Goal: Task Accomplishment & Management: Use online tool/utility

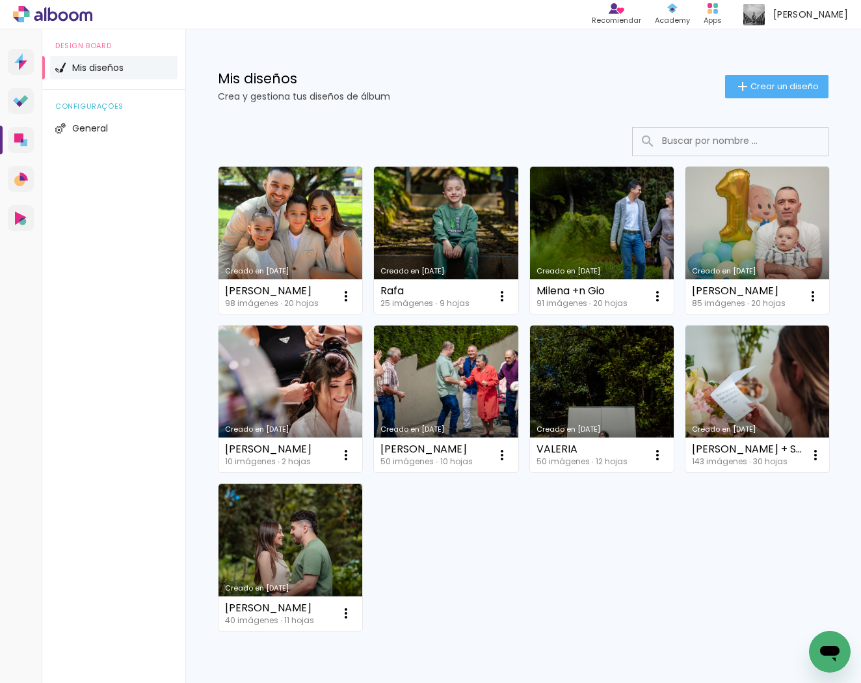
drag, startPoint x: 781, startPoint y: 90, endPoint x: 769, endPoint y: 100, distance: 15.2
click at [781, 90] on span "Crear un diseño" at bounding box center [785, 86] width 68 height 8
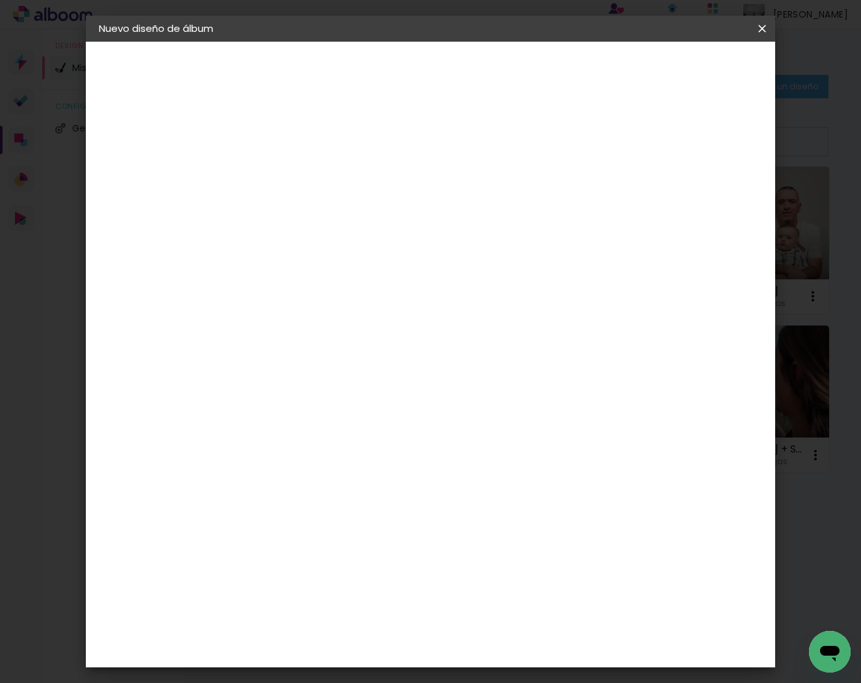
click at [312, 178] on input at bounding box center [312, 175] width 0 height 20
type input "Mariángel"
type paper-input "Mariángel"
click at [0, 0] on slot "Avanzar" at bounding box center [0, 0] width 0 height 0
click at [496, 188] on paper-item "Tamaño libre" at bounding box center [440, 197] width 111 height 29
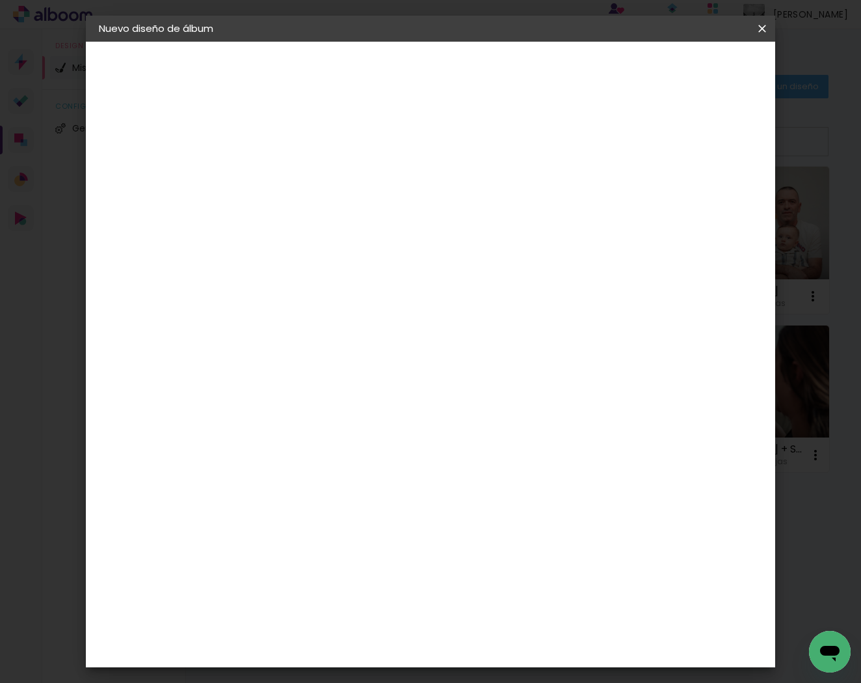
drag, startPoint x: 709, startPoint y: 51, endPoint x: 709, endPoint y: 61, distance: 10.4
click at [515, 55] on header "Proveedor Elija un proveedor o avance con el tamaño libre. Volver Avanzar" at bounding box center [385, 86] width 260 height 88
click at [0, 0] on slot "Avanzar" at bounding box center [0, 0] width 0 height 0
type input "4"
type paper-input "4"
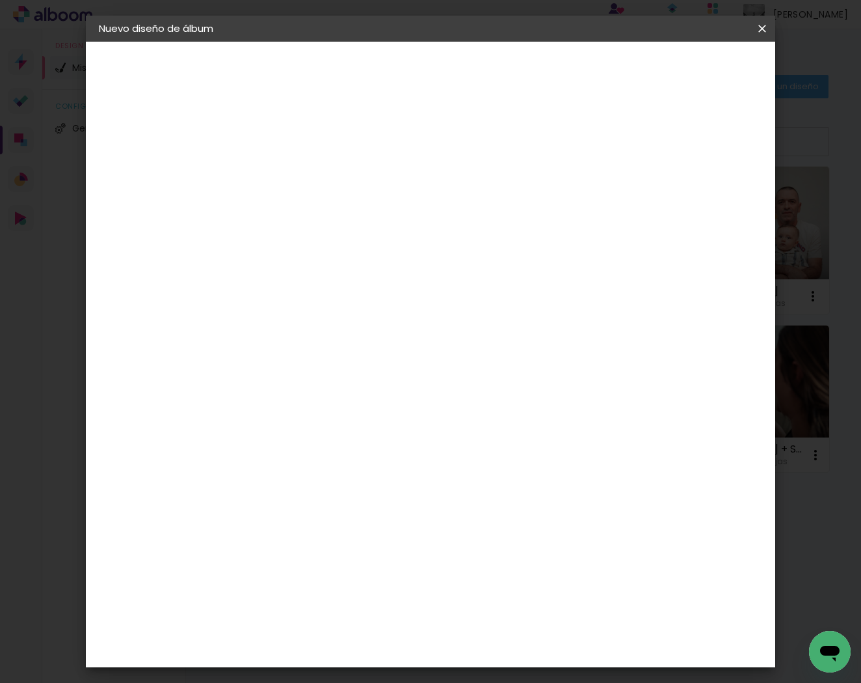
click at [714, 202] on input "4" at bounding box center [708, 197] width 23 height 20
type input "3"
type paper-input "3"
click at [714, 202] on input "3" at bounding box center [708, 197] width 23 height 20
type input "2"
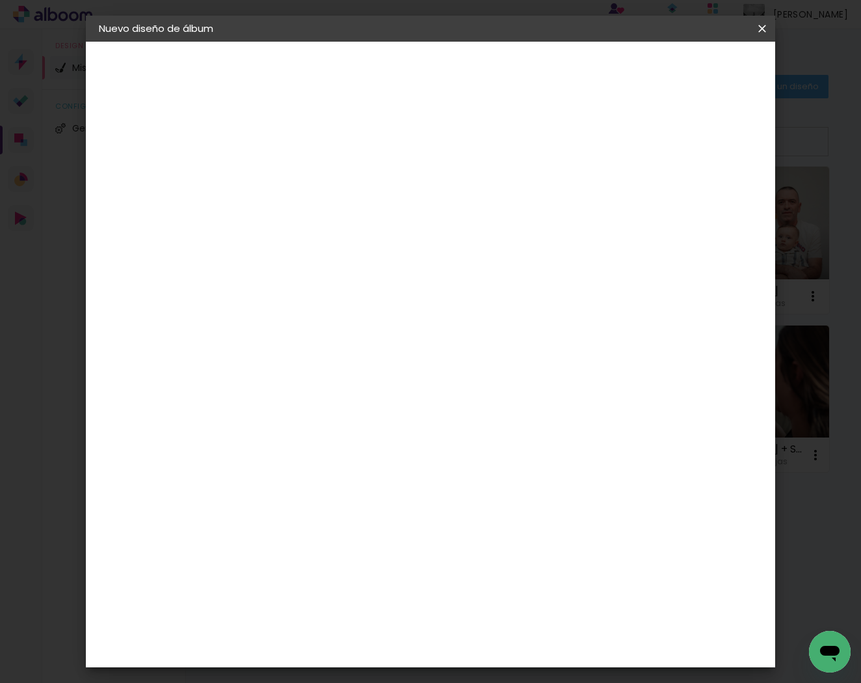
type paper-input "2"
click at [714, 202] on input "2" at bounding box center [710, 197] width 23 height 20
type input "1"
type paper-input "1"
click at [715, 202] on input "1" at bounding box center [711, 197] width 23 height 20
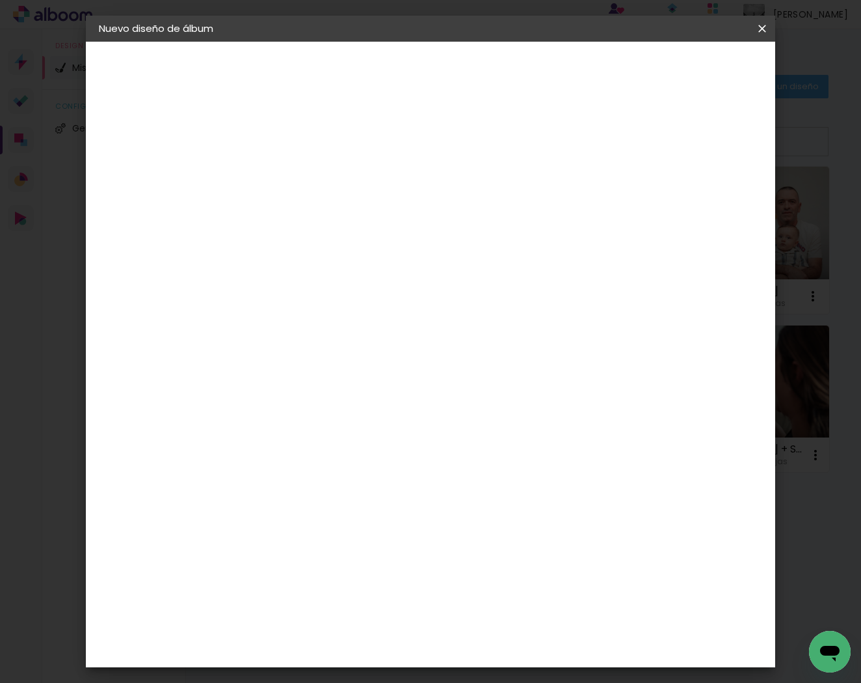
type input "0"
drag, startPoint x: 715, startPoint y: 203, endPoint x: 716, endPoint y: 191, distance: 11.7
click at [715, 202] on input "0" at bounding box center [711, 197] width 23 height 20
click at [690, 68] on span "Empezar diseño" at bounding box center [654, 68] width 72 height 9
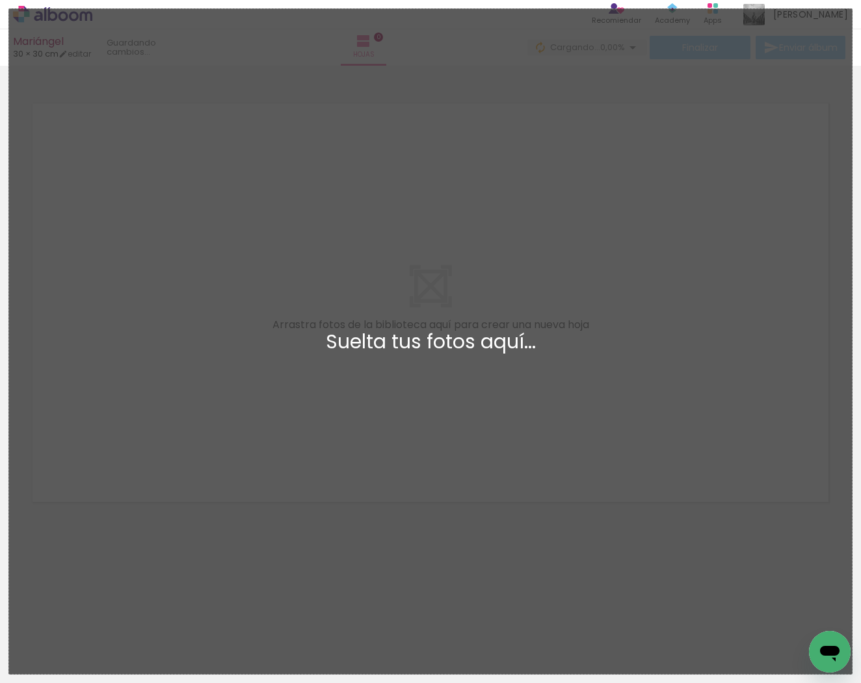
click at [514, 349] on div "Suelta tus fotos aquí..." at bounding box center [431, 342] width 822 height 20
drag, startPoint x: 626, startPoint y: 484, endPoint x: 673, endPoint y: 423, distance: 77.0
click at [626, 484] on div "Añadir Fotos Suelta tus fotos aquí..." at bounding box center [430, 341] width 843 height 664
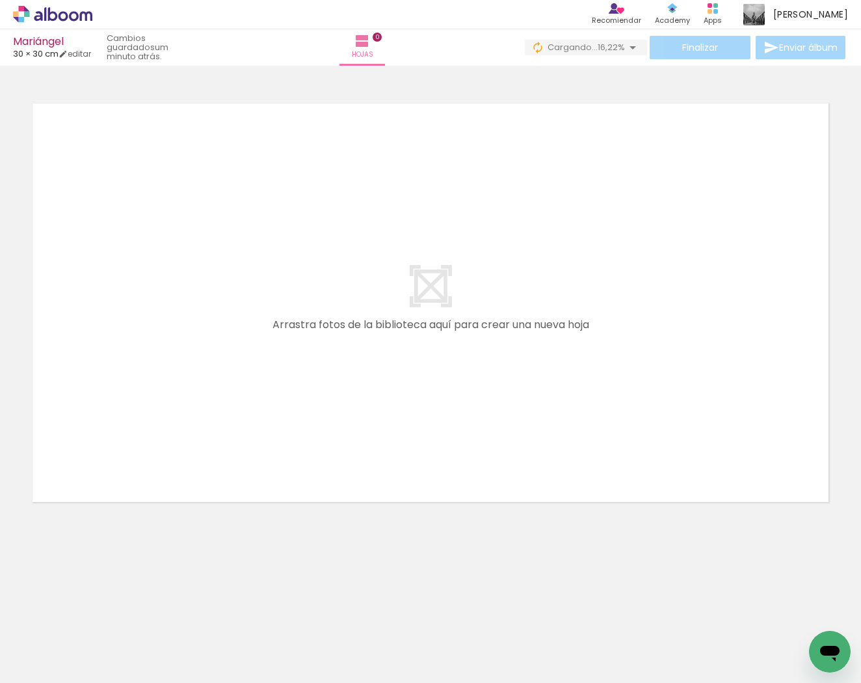
click at [95, 613] on iron-icon at bounding box center [88, 613] width 14 height 14
click at [95, 614] on iron-icon at bounding box center [88, 613] width 14 height 14
click at [95, 613] on iron-icon at bounding box center [88, 613] width 14 height 14
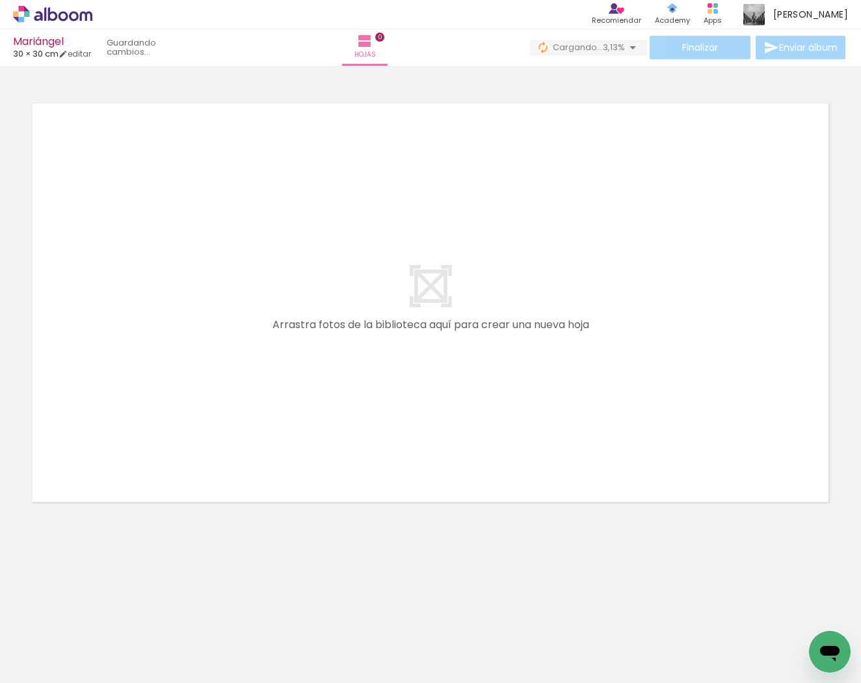
click at [95, 613] on iron-icon at bounding box center [88, 613] width 14 height 14
click at [95, 614] on iron-icon at bounding box center [88, 613] width 14 height 14
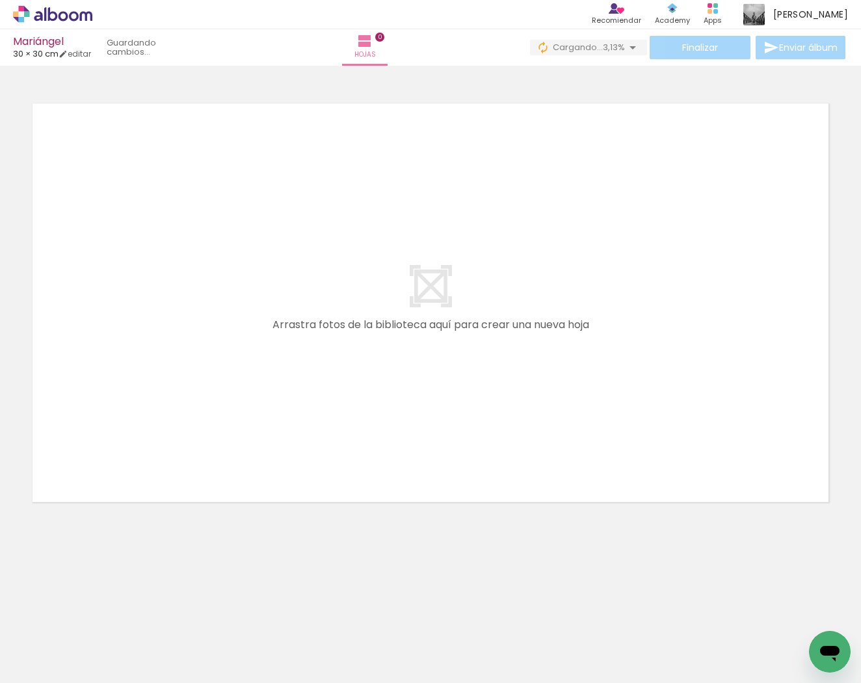
click at [95, 614] on iron-icon at bounding box center [88, 613] width 14 height 14
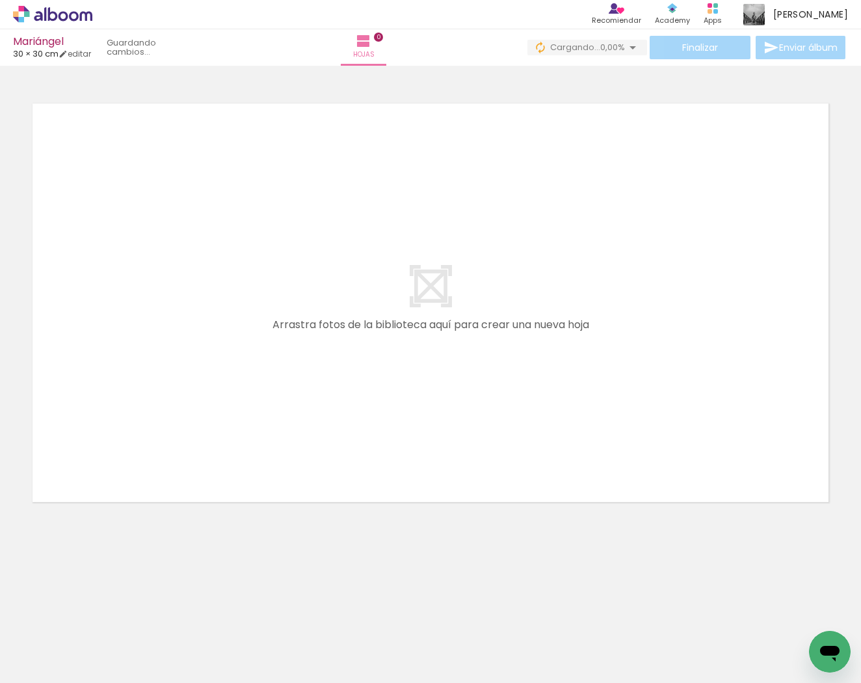
click at [95, 614] on iron-icon at bounding box center [88, 613] width 14 height 14
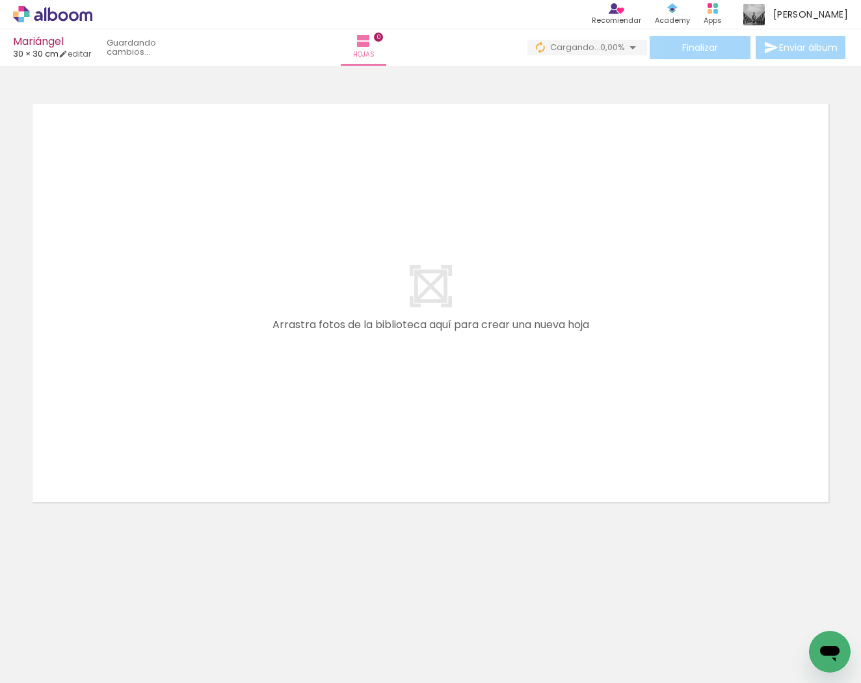
click at [95, 614] on iron-icon at bounding box center [88, 613] width 14 height 14
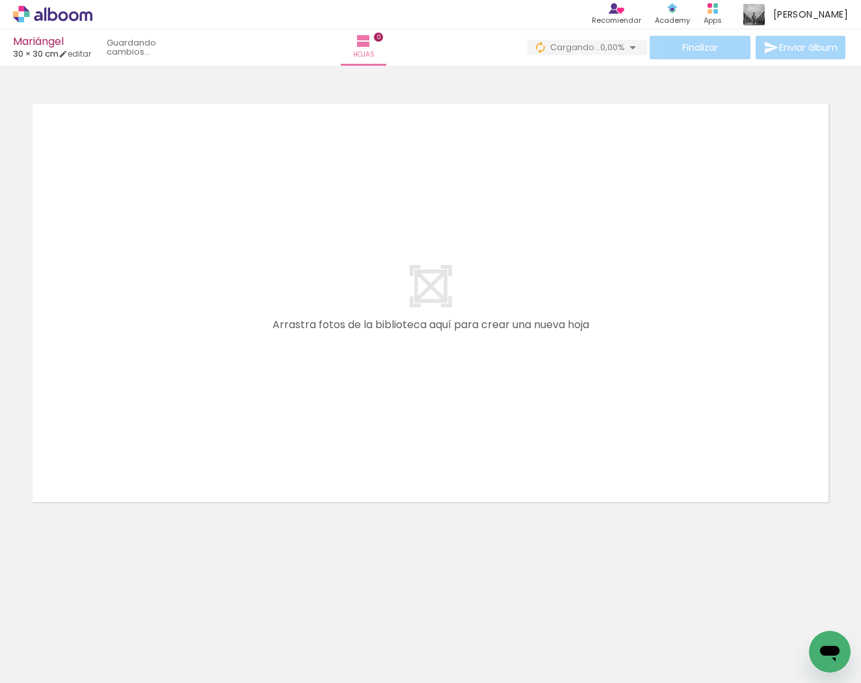
click at [95, 614] on iron-icon at bounding box center [88, 613] width 14 height 14
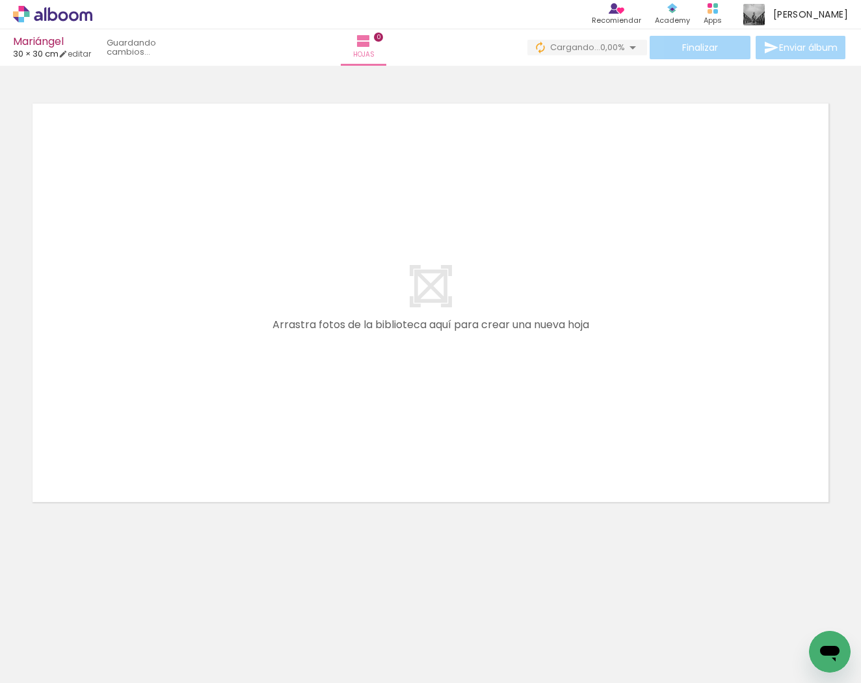
click at [95, 614] on iron-icon at bounding box center [88, 613] width 14 height 14
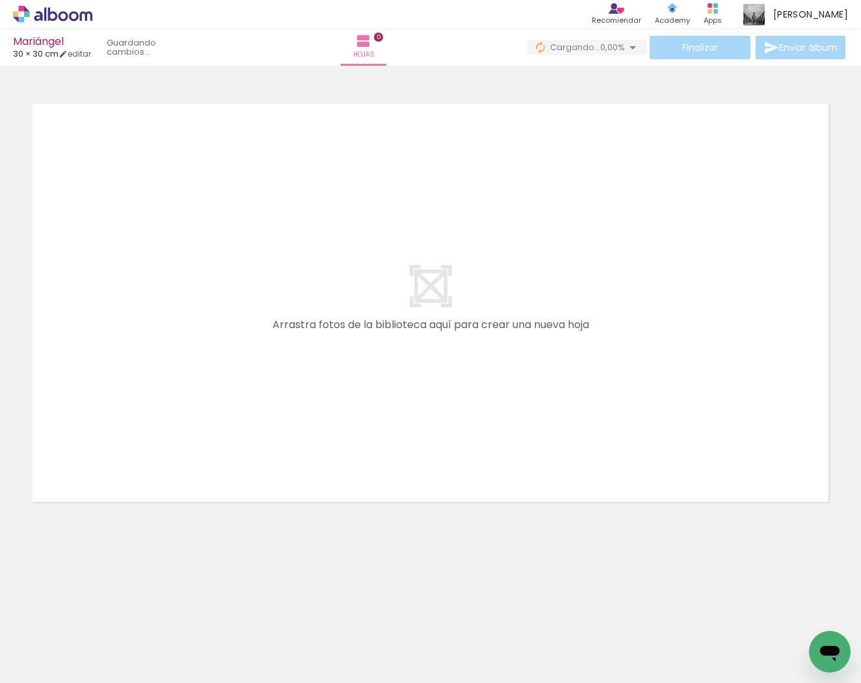
click at [95, 614] on iron-icon at bounding box center [88, 613] width 14 height 14
click at [0, 0] on div "Añadir Fotos Suelta tus fotos aquí..." at bounding box center [0, 0] width 0 height 0
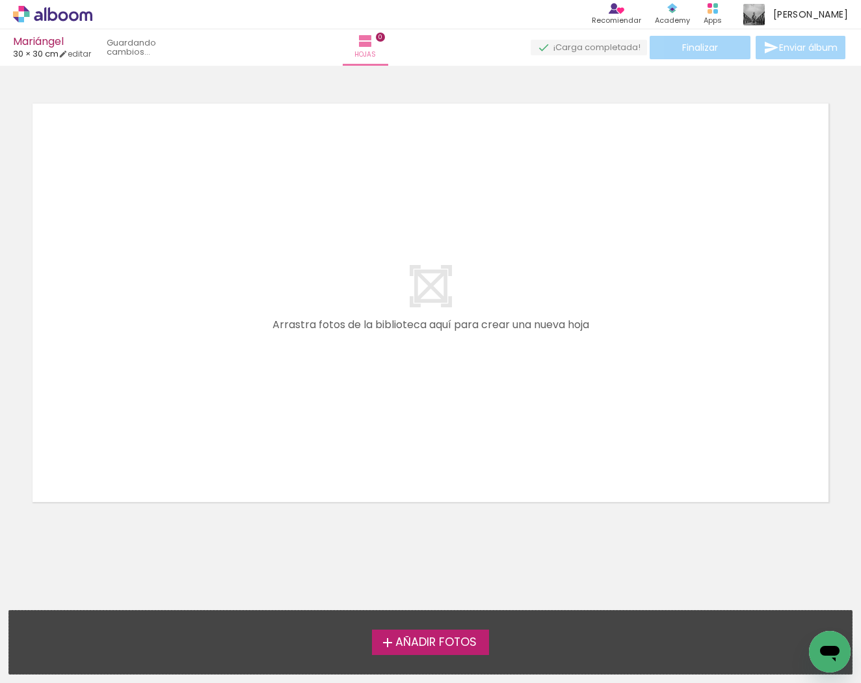
click at [104, 614] on div "Añadir Fotos Suelta tus fotos aquí..." at bounding box center [430, 641] width 843 height 63
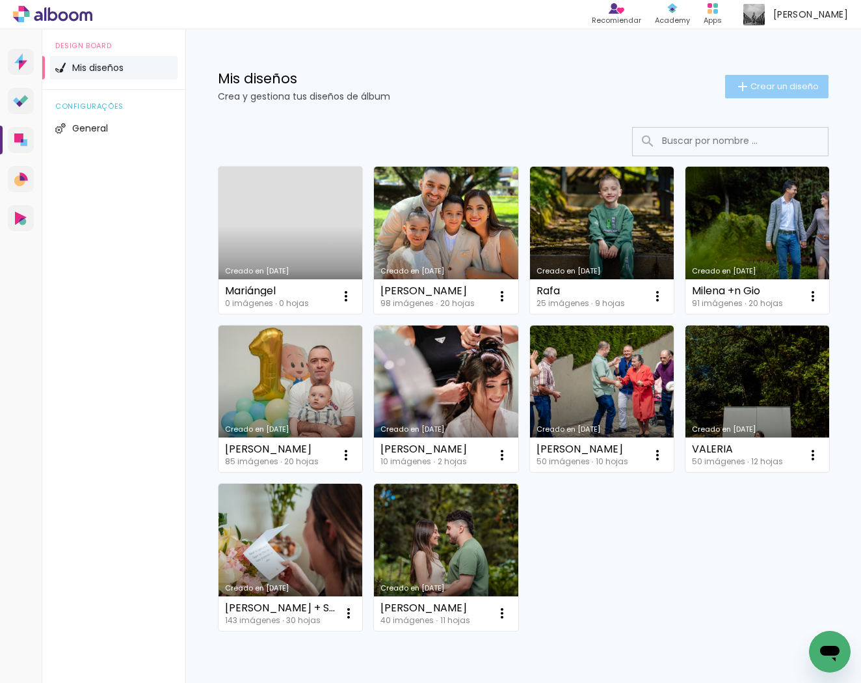
drag, startPoint x: 757, startPoint y: 100, endPoint x: 757, endPoint y: 92, distance: 7.8
click at [757, 100] on div "Mis diseños Crea y gestiona tus diseños de álbum Crear un diseño" at bounding box center [523, 71] width 676 height 85
click at [757, 90] on span "Crear un diseño" at bounding box center [785, 86] width 68 height 8
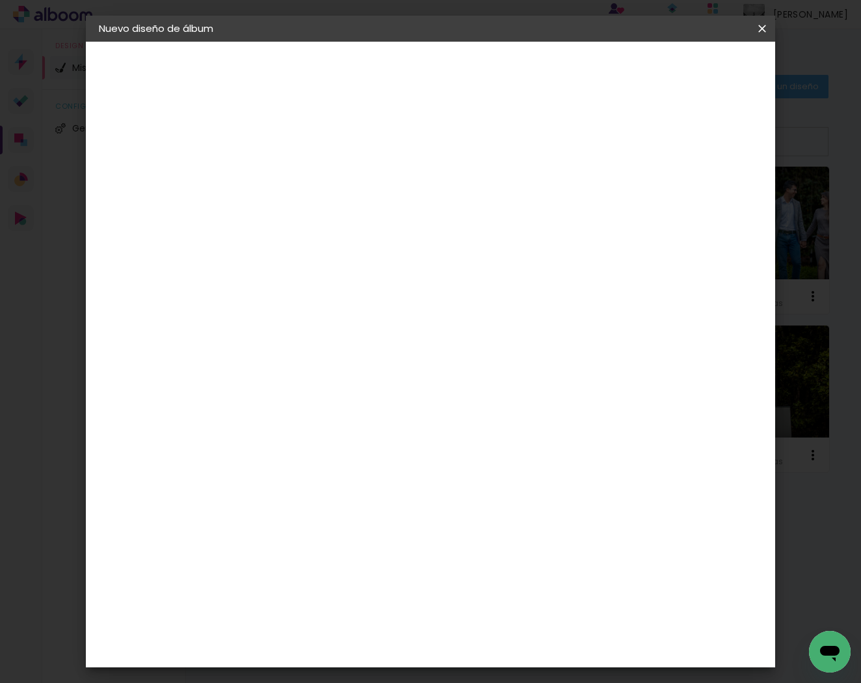
click at [312, 181] on input at bounding box center [312, 175] width 0 height 20
type input "Mariangel fiesta"
type paper-input "Mariangel fiesta"
click at [440, 73] on paper-button "Avanzar" at bounding box center [408, 69] width 62 height 22
drag, startPoint x: 575, startPoint y: 196, endPoint x: 582, endPoint y: 188, distance: 10.7
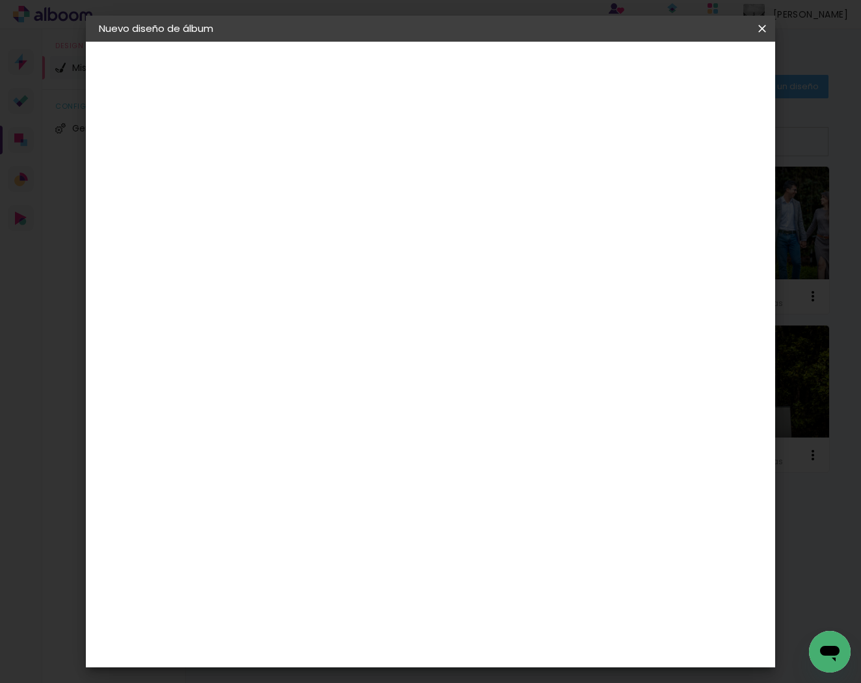
click at [0, 0] on slot "Tamaño libre" at bounding box center [0, 0] width 0 height 0
drag, startPoint x: 731, startPoint y: 61, endPoint x: 724, endPoint y: 118, distance: 57.0
click at [496, 61] on paper-button "Avanzar" at bounding box center [464, 69] width 62 height 22
type input "6"
type paper-input "6"
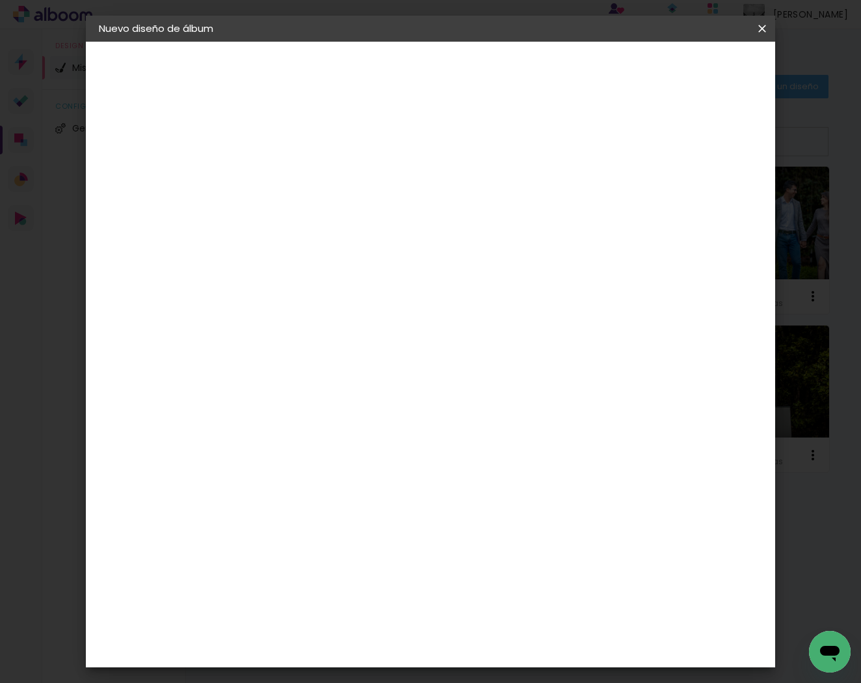
click at [714, 191] on input "6" at bounding box center [707, 197] width 23 height 20
type input "5"
type paper-input "5"
click at [712, 204] on input "5" at bounding box center [705, 197] width 23 height 20
type input "4"
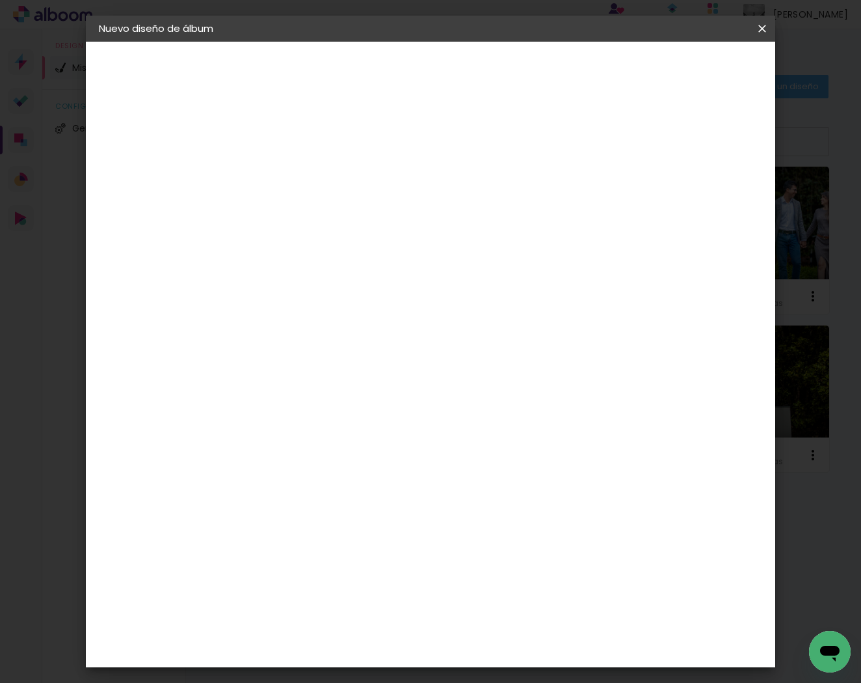
type paper-input "4"
click at [712, 204] on input "4" at bounding box center [708, 197] width 23 height 20
type input "3"
type paper-input "3"
click at [714, 203] on input "3" at bounding box center [708, 197] width 23 height 20
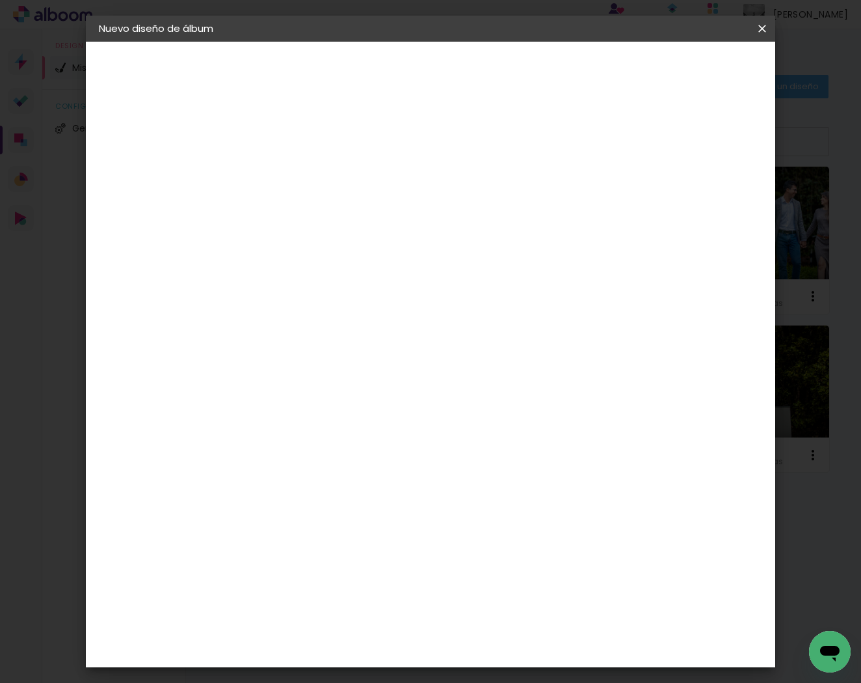
type input "2"
type paper-input "2"
click at [715, 202] on input "2" at bounding box center [708, 197] width 23 height 20
type input "1"
type paper-input "1"
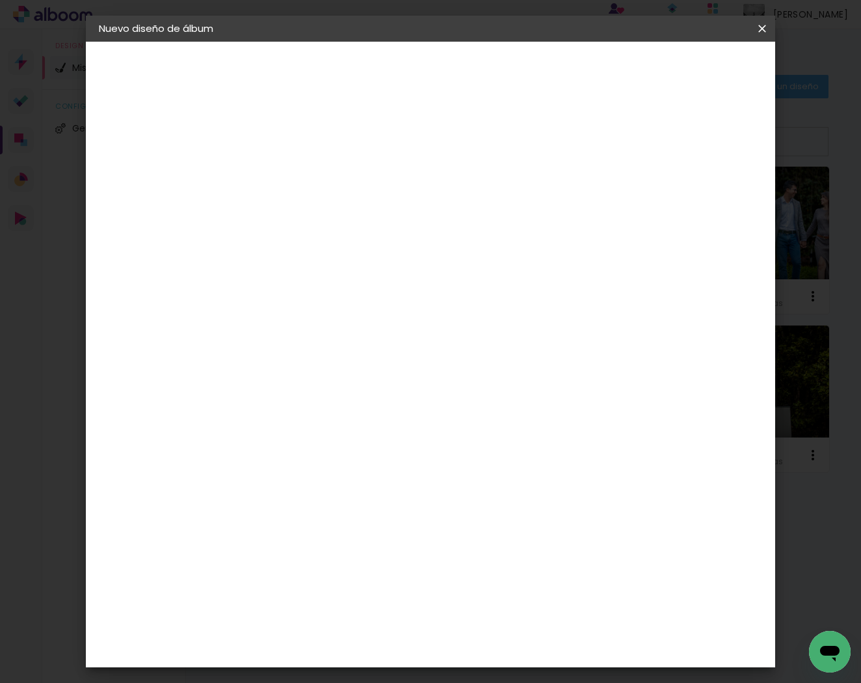
click at [715, 202] on input "1" at bounding box center [710, 197] width 23 height 20
type input "0"
drag, startPoint x: 715, startPoint y: 203, endPoint x: 716, endPoint y: 187, distance: 15.6
click at [715, 200] on input "0" at bounding box center [712, 197] width 23 height 20
click at [684, 81] on header "Tamaño libre Ajuste el ancho, la altura y la sangría de las hojas. Volver Empez…" at bounding box center [489, 75] width 468 height 67
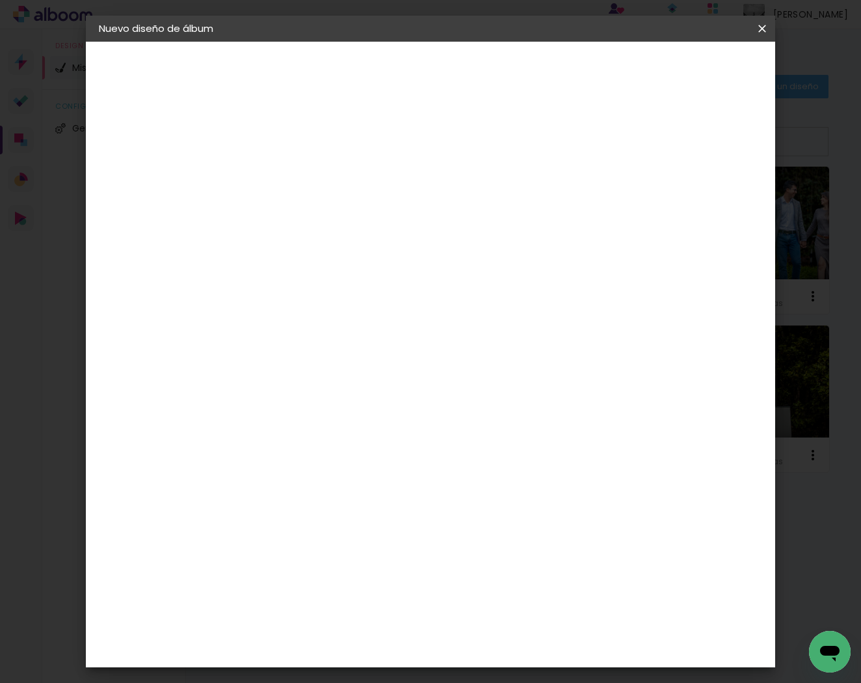
click at [678, 74] on span "Empezar diseño" at bounding box center [654, 68] width 72 height 9
